Goal: Ask a question

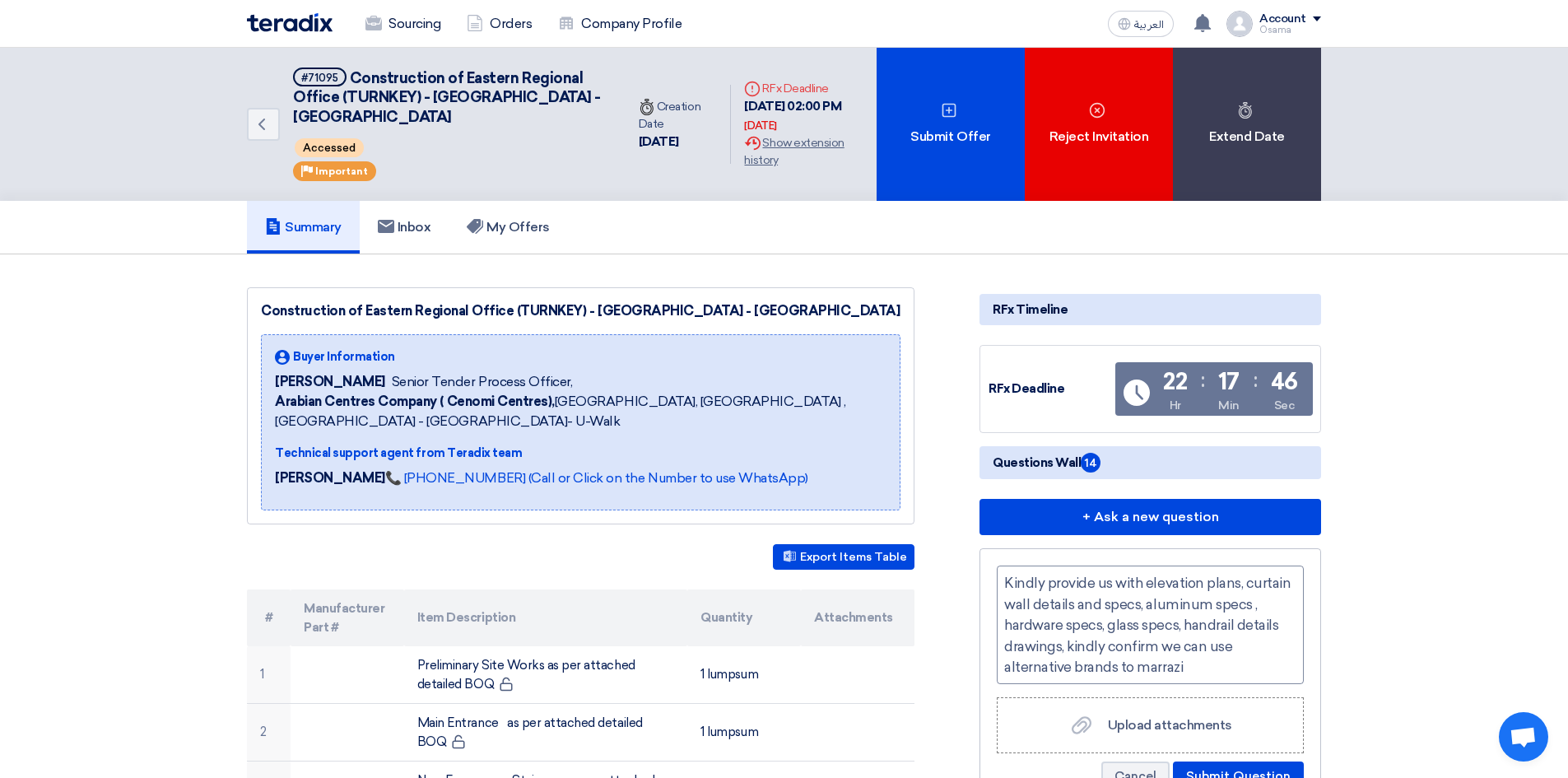
click at [1200, 668] on div "Kindly provide us with elevation plans, curtain wall details and specs, aluminu…" at bounding box center [1151, 625] width 307 height 119
drag, startPoint x: 1122, startPoint y: 663, endPoint x: 1141, endPoint y: 667, distance: 19.4
click at [1141, 667] on div "Kindly provide us with elevation plans, curtain wall details and specs, aluminu…" at bounding box center [1151, 625] width 307 height 119
click at [1244, 668] on div "Kindly provide us with elevation plans, curtain wall details and specs, aluminu…" at bounding box center [1151, 625] width 307 height 119
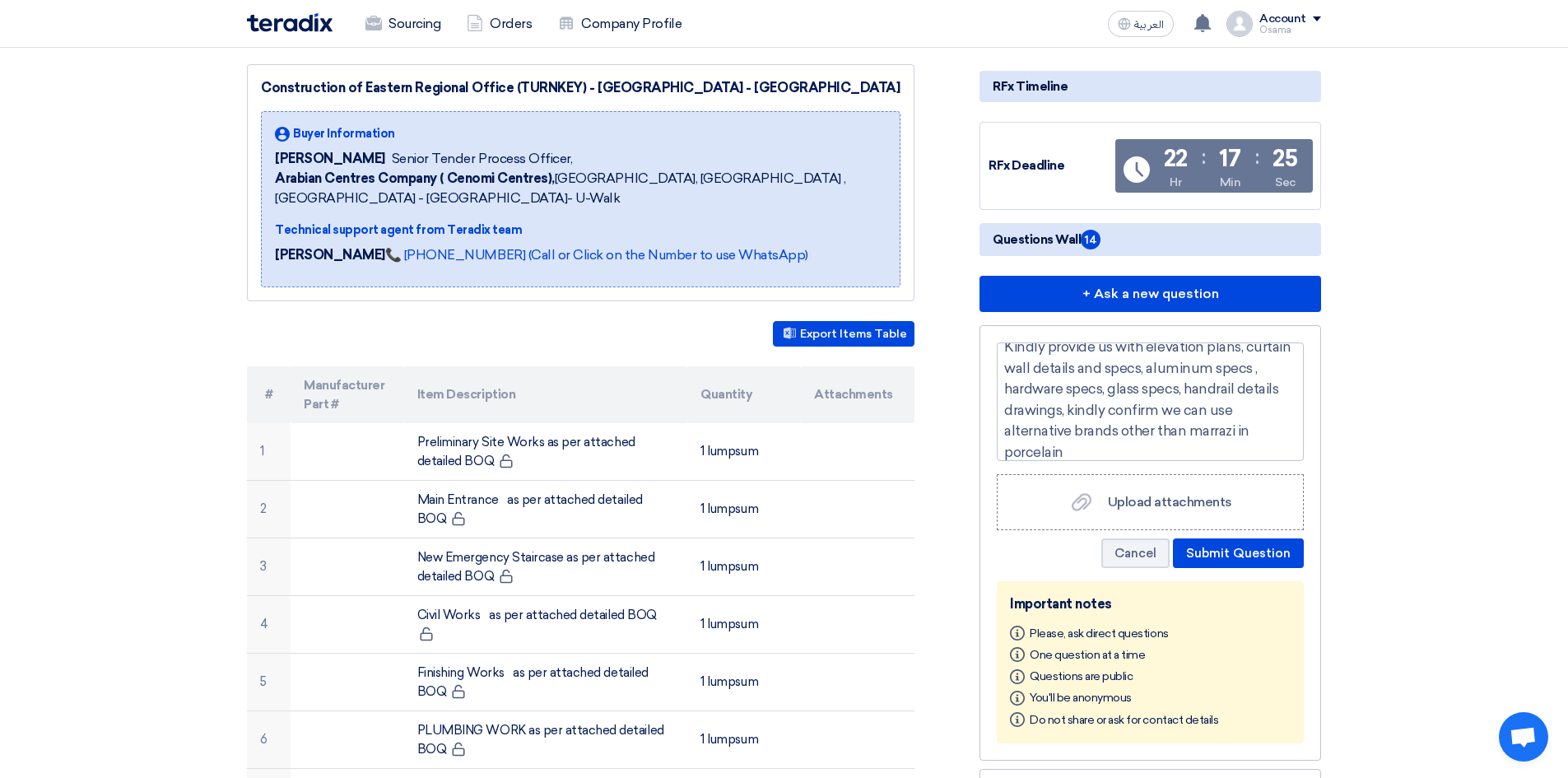
scroll to position [247, 0]
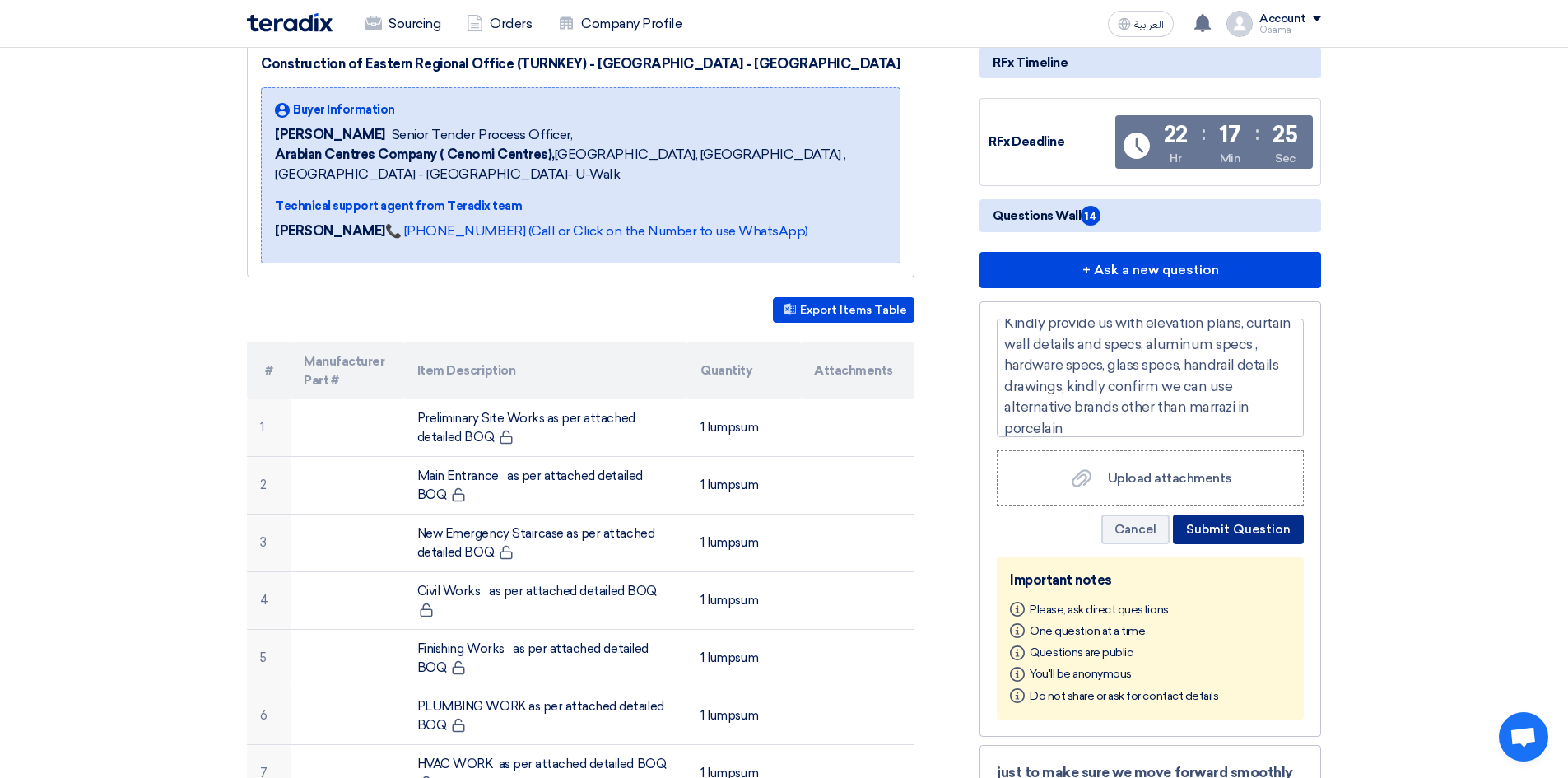
click at [1237, 534] on button "Submit Question" at bounding box center [1238, 529] width 131 height 30
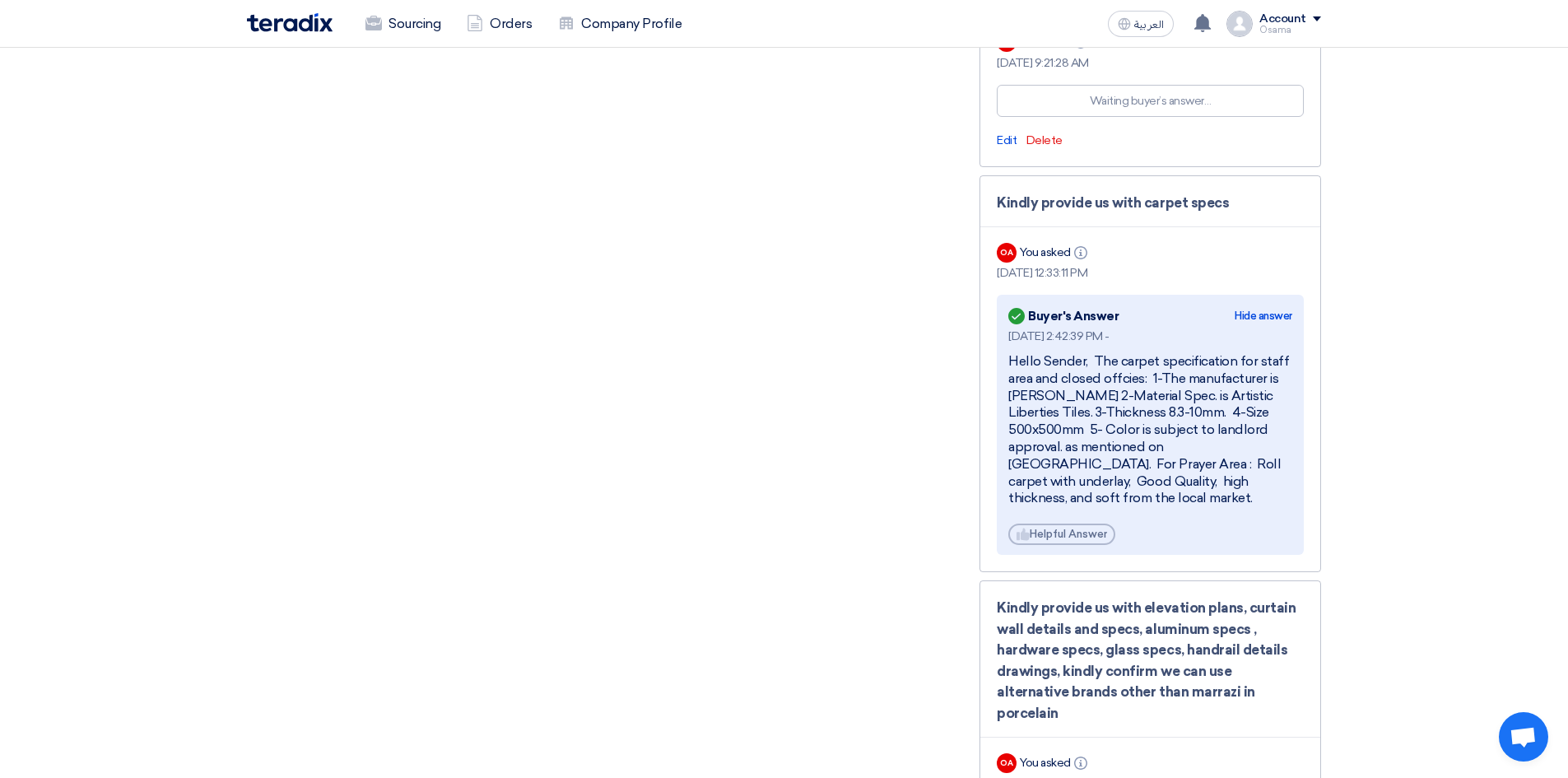
scroll to position [3950, 0]
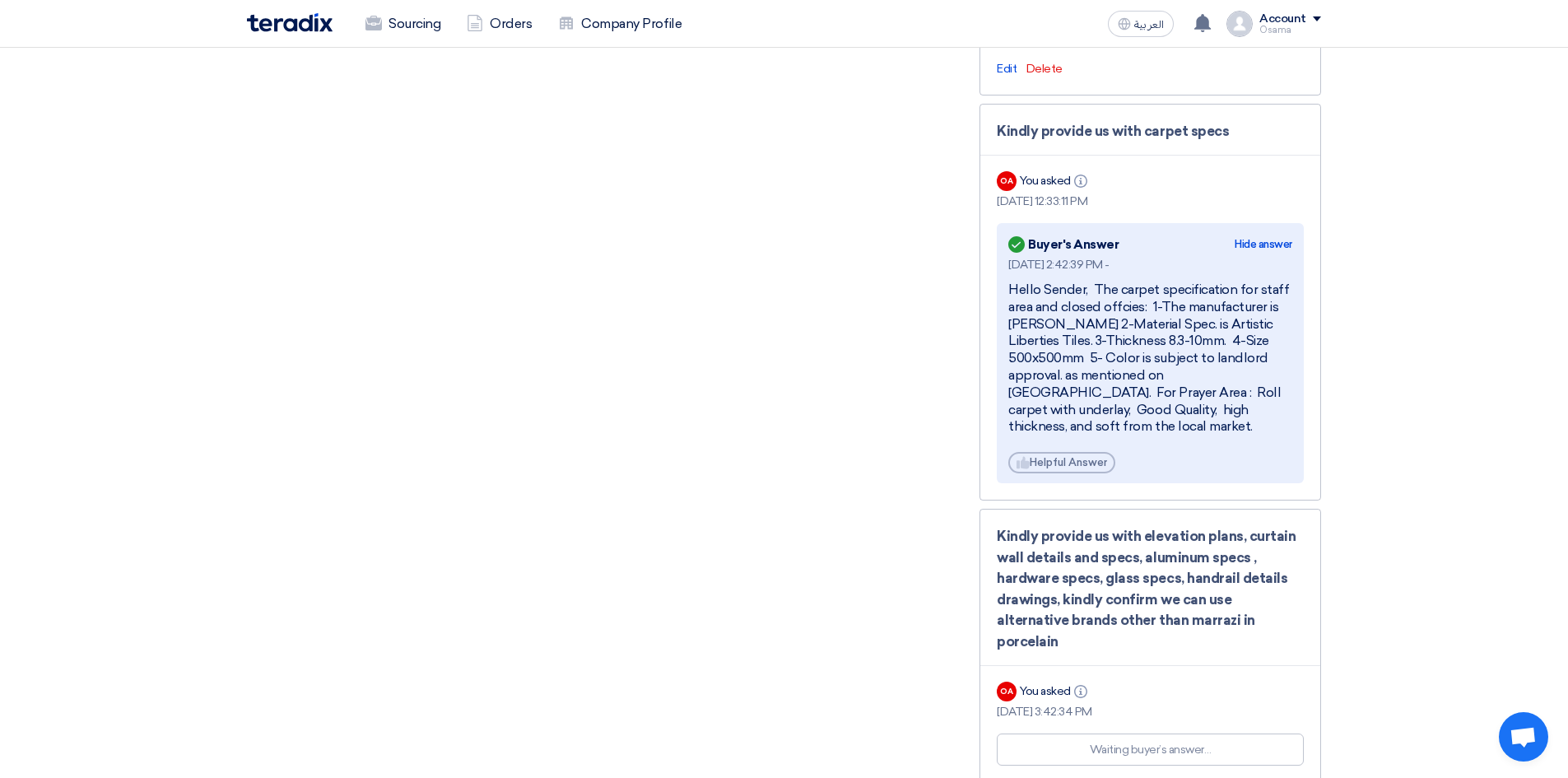
click at [1137, 343] on div "Hello Sender, The carpet specification for staff area and closed offcies: 1-The…" at bounding box center [1150, 358] width 284 height 154
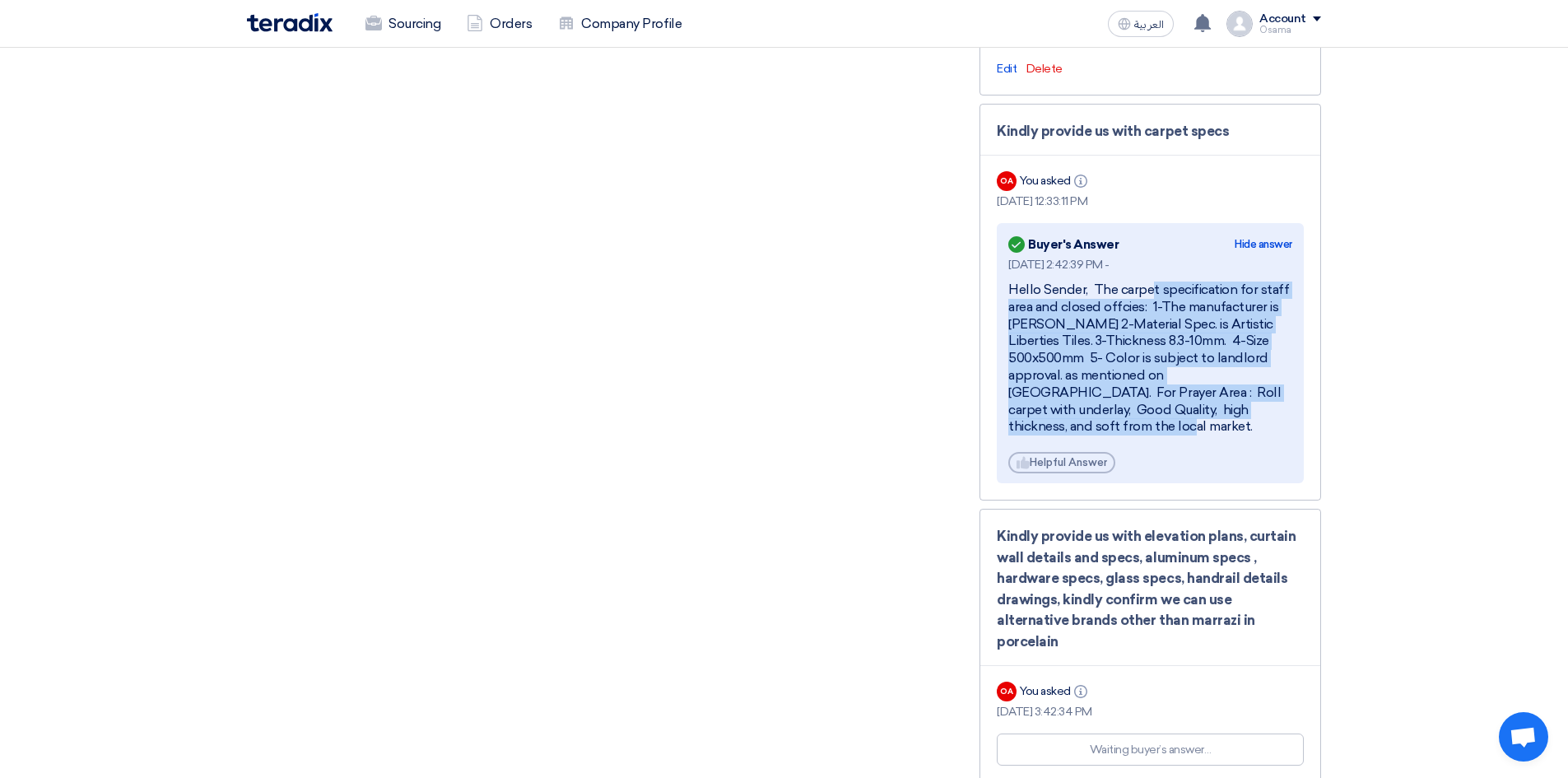
drag, startPoint x: 1096, startPoint y: 261, endPoint x: 1275, endPoint y: 405, distance: 229.7
click at [1275, 405] on div "[DATE] 2:42:39 PM - Hello Sender, The carpet specification for staff area and c…" at bounding box center [1150, 364] width 284 height 217
copy div "The carpet specification for staff area and closed offcies: 1-The manufacturer …"
click at [1227, 281] on div "Hello Sender, The carpet specification for staff area and closed offcies: 1-The…" at bounding box center [1150, 358] width 284 height 154
drag, startPoint x: 1093, startPoint y: 263, endPoint x: 1289, endPoint y: 400, distance: 239.1
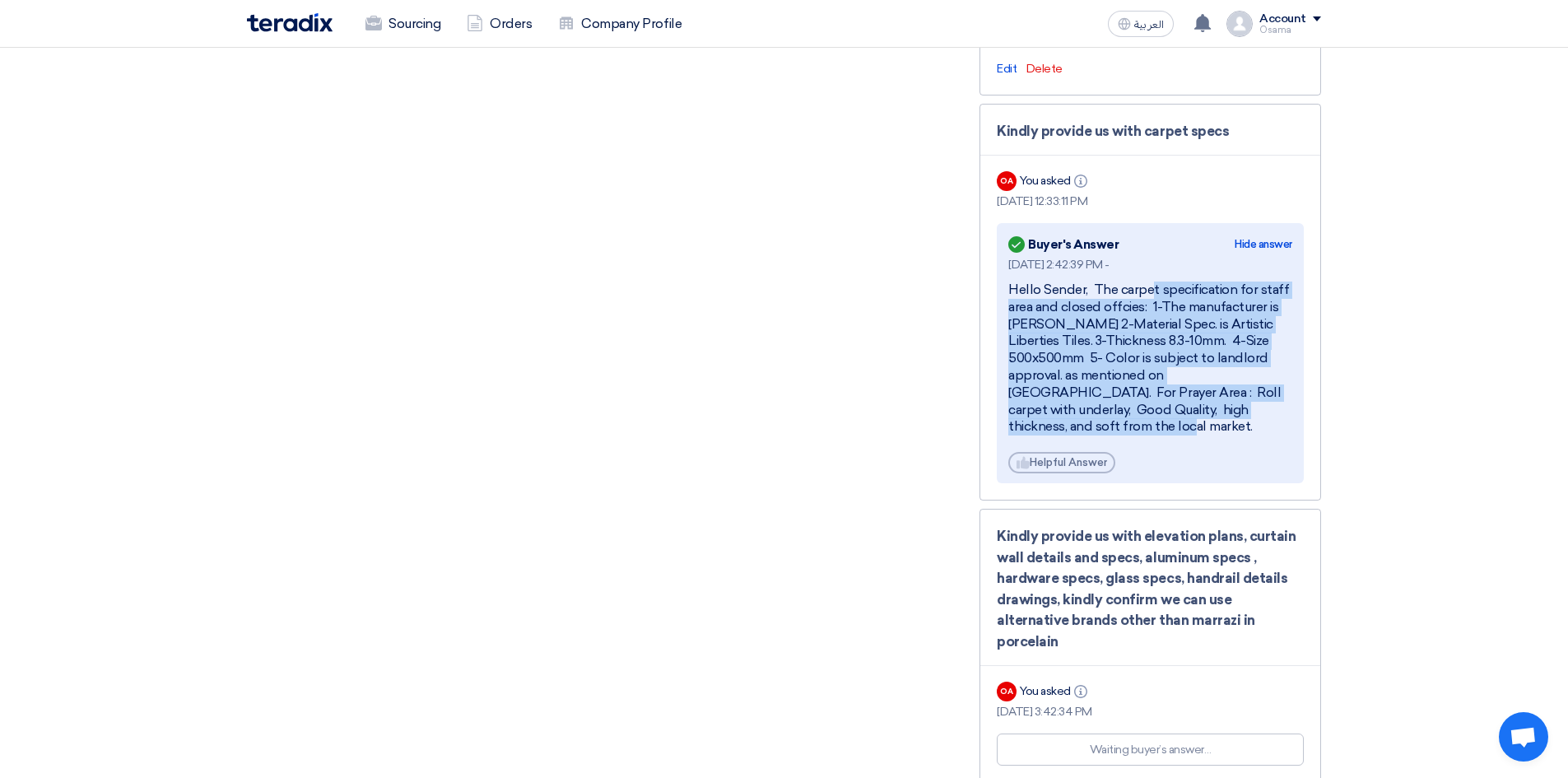
click at [1289, 400] on div "[DATE] 2:42:39 PM - Hello Sender, The carpet specification for staff area and c…" at bounding box center [1150, 364] width 284 height 217
copy div "The carpet specification for staff area and closed offcies: 1-The manufacturer …"
